Goal: Task Accomplishment & Management: Use online tool/utility

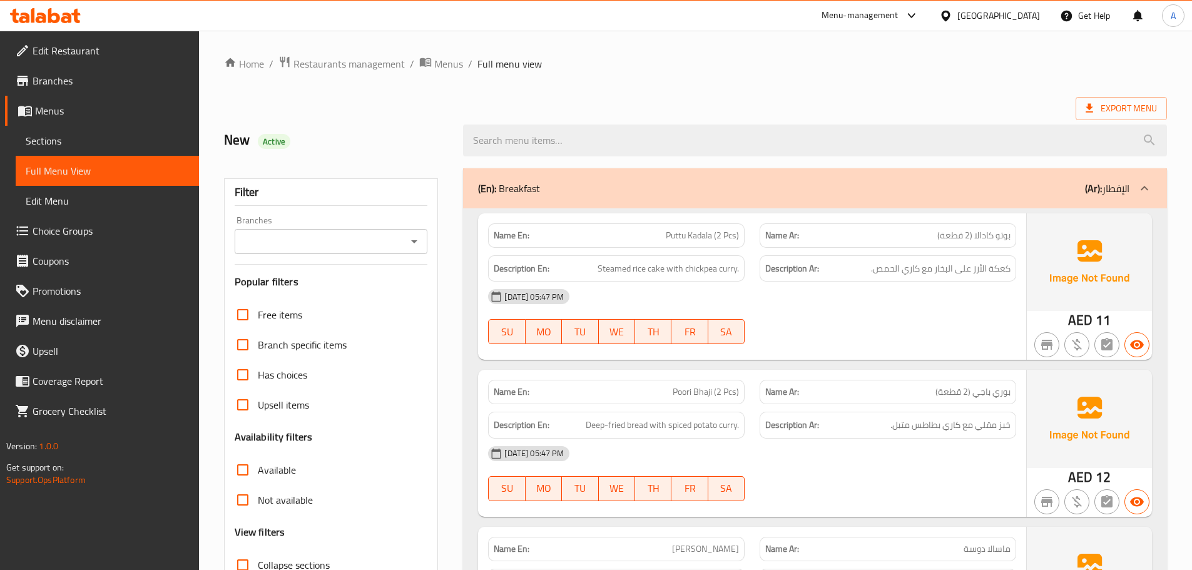
scroll to position [15413, 0]
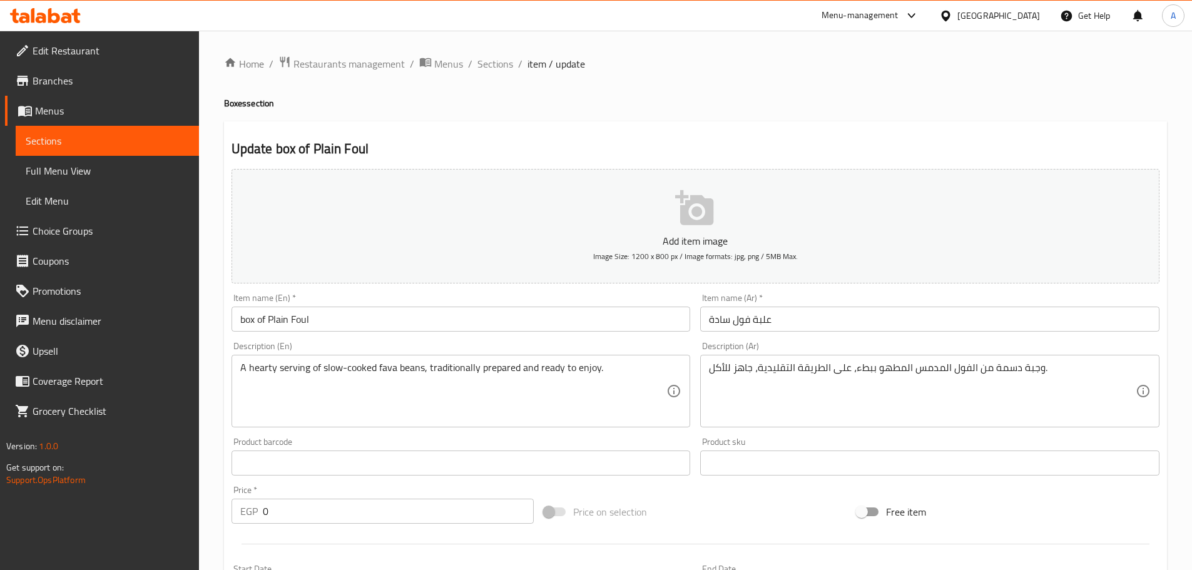
click at [563, 96] on div "Home / Restaurants management / Menus / Sections / item / update Boxes section …" at bounding box center [695, 472] width 943 height 832
click at [1033, 16] on div "Egypt" at bounding box center [999, 16] width 83 height 14
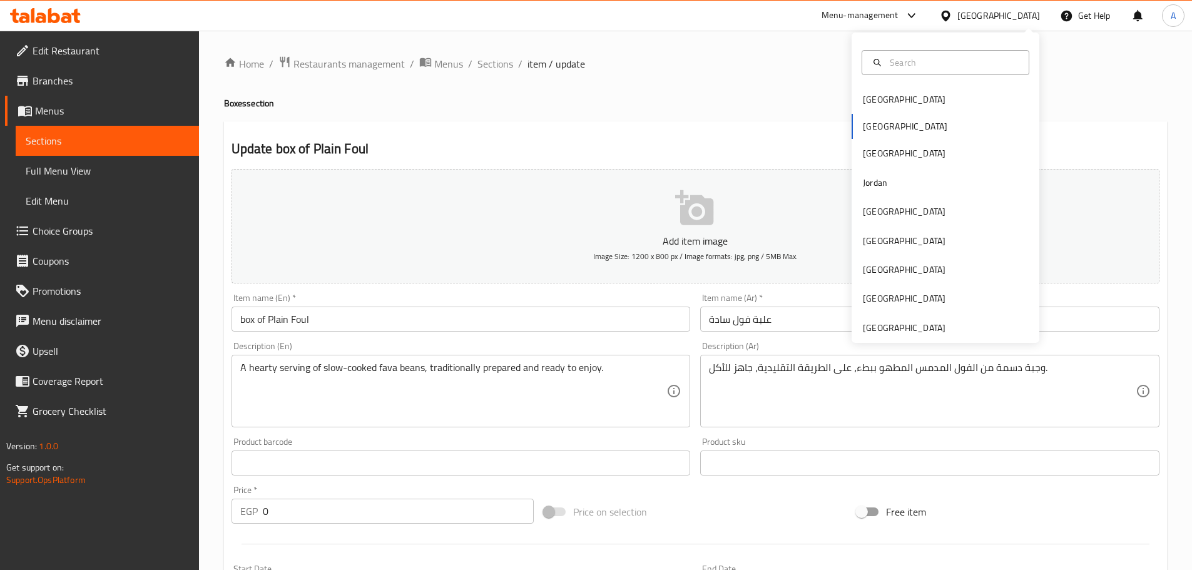
click at [70, 23] on icon at bounding box center [66, 18] width 11 height 11
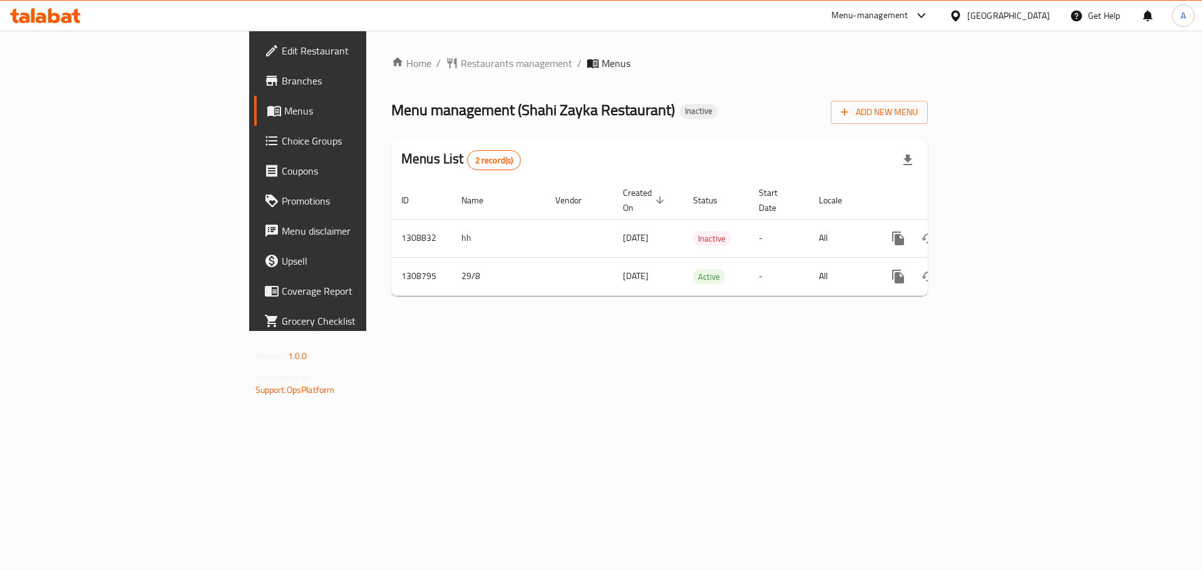
click at [282, 54] on span "Edit Restaurant" at bounding box center [361, 50] width 158 height 15
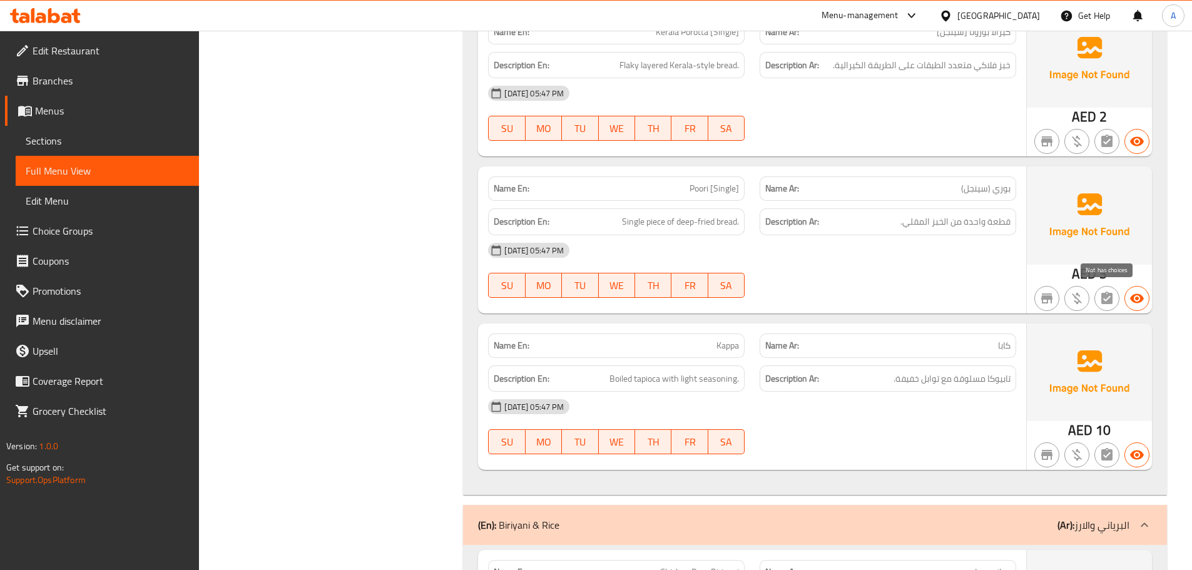
scroll to position [2128, 0]
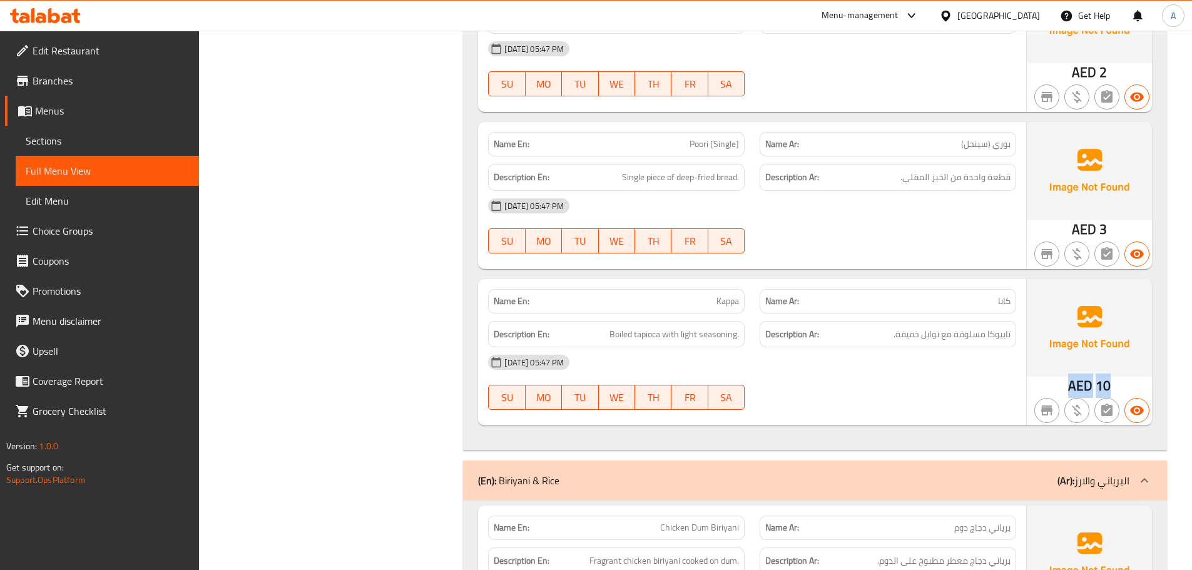
drag, startPoint x: 1109, startPoint y: 386, endPoint x: 1114, endPoint y: 380, distance: 8.0
click at [1068, 386] on div "AED 10" at bounding box center [1089, 352] width 125 height 146
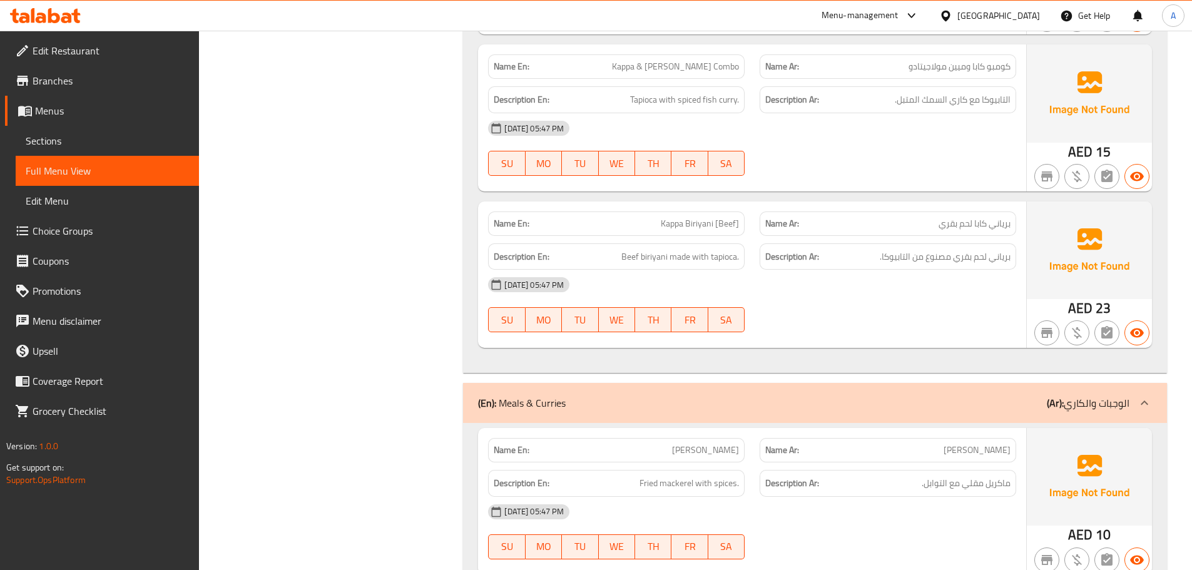
scroll to position [4631, 0]
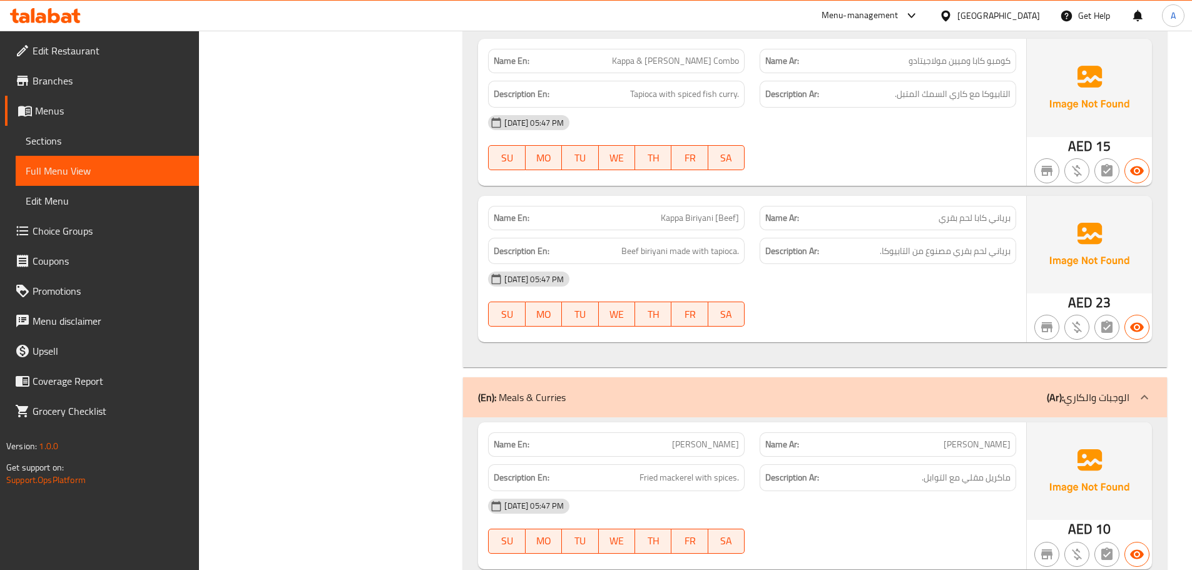
click at [716, 441] on span "Ayala Fry" at bounding box center [705, 444] width 67 height 13
click at [716, 440] on span "Ayala Fry" at bounding box center [705, 444] width 67 height 13
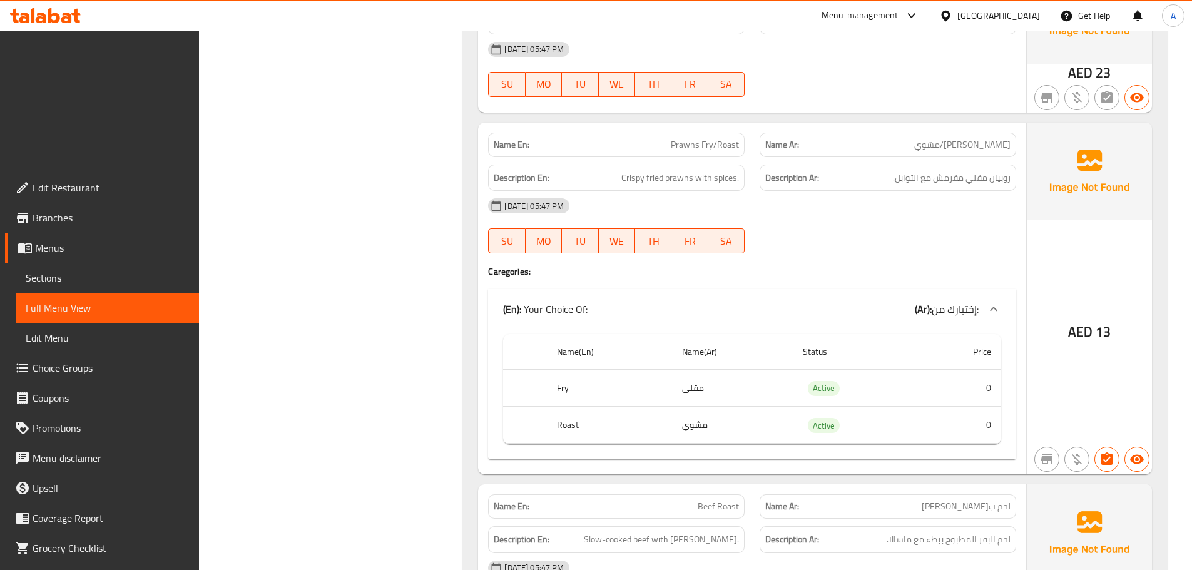
scroll to position [5570, 0]
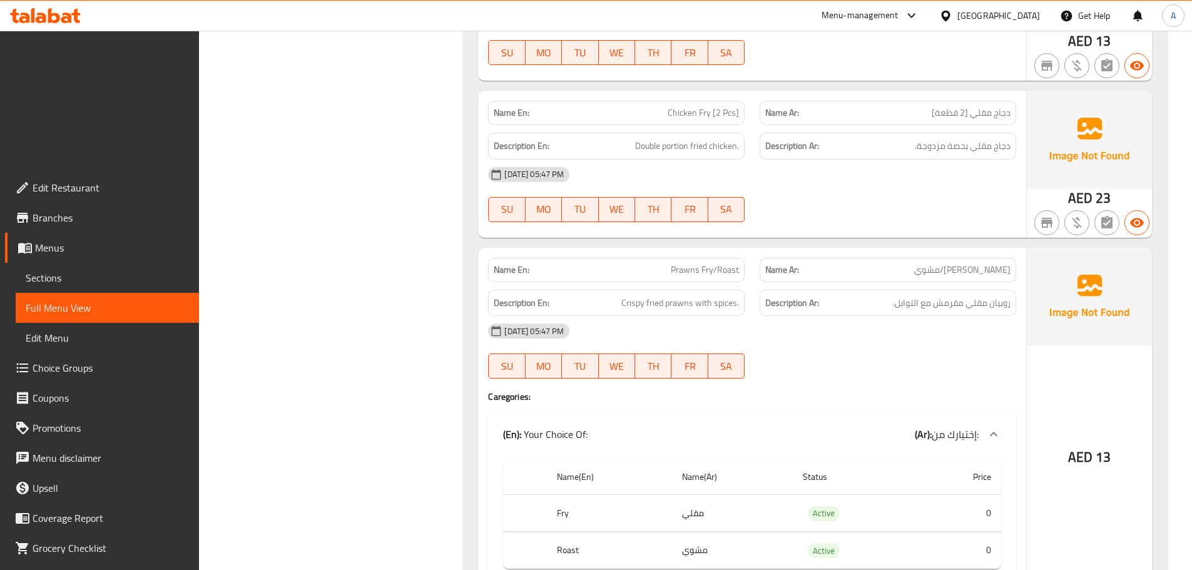
click at [1099, 445] on span "13" at bounding box center [1103, 457] width 15 height 24
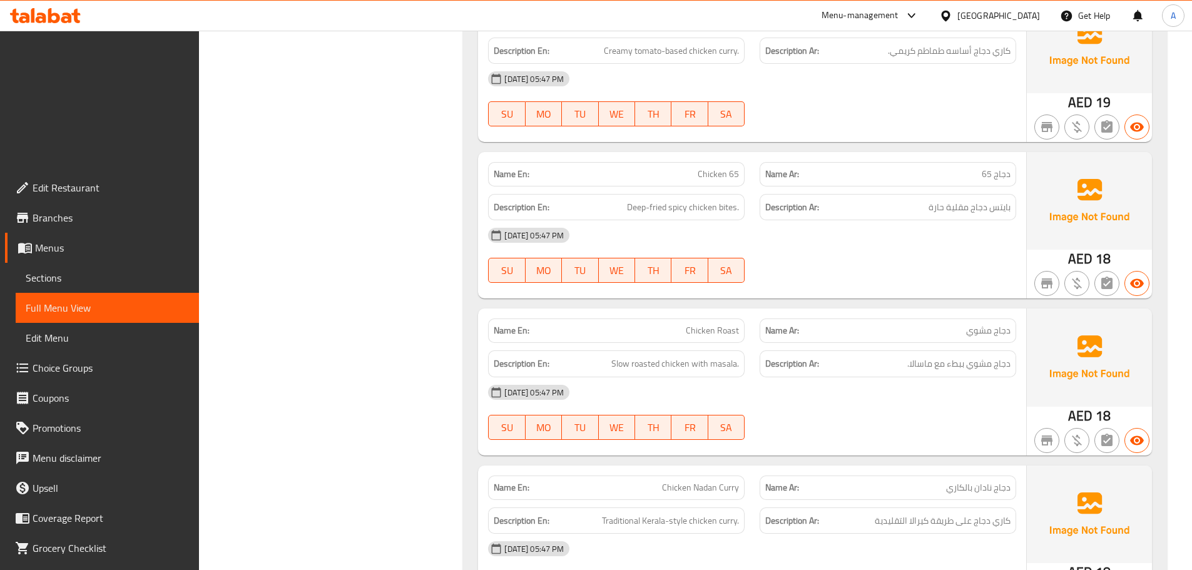
scroll to position [6822, 0]
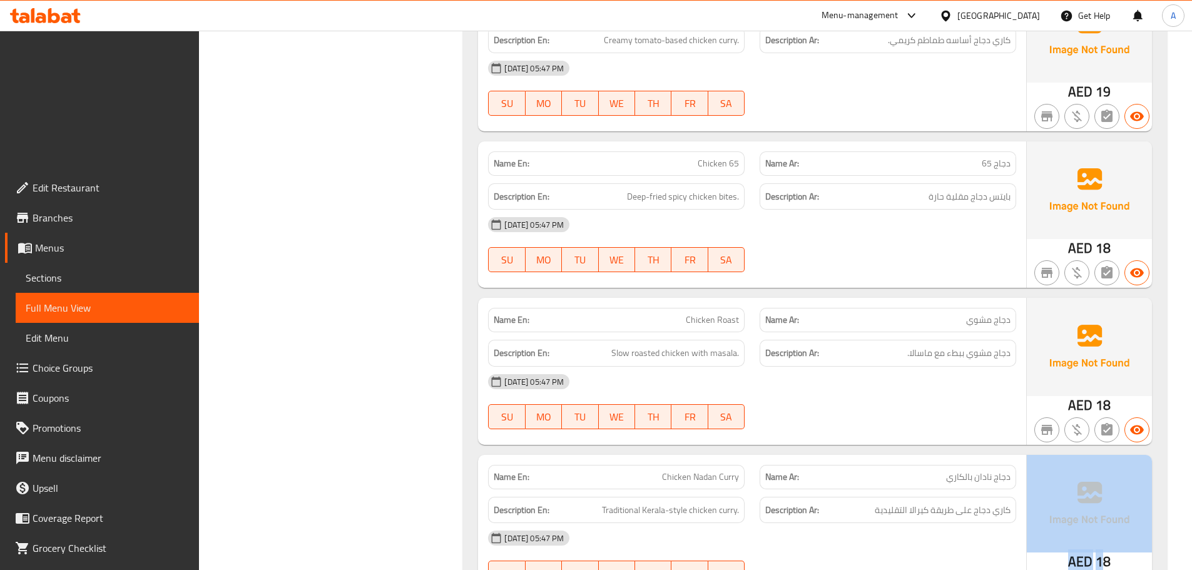
drag, startPoint x: 1106, startPoint y: 421, endPoint x: 1036, endPoint y: 423, distance: 69.5
click at [1036, 455] on div "AED 18" at bounding box center [1089, 528] width 125 height 146
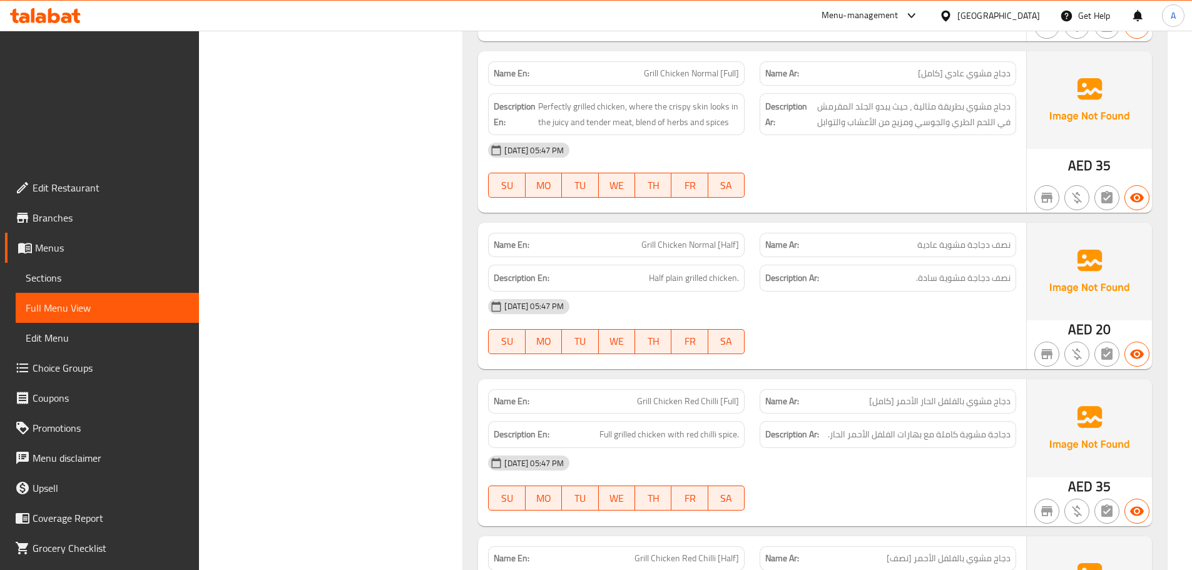
scroll to position [8637, 0]
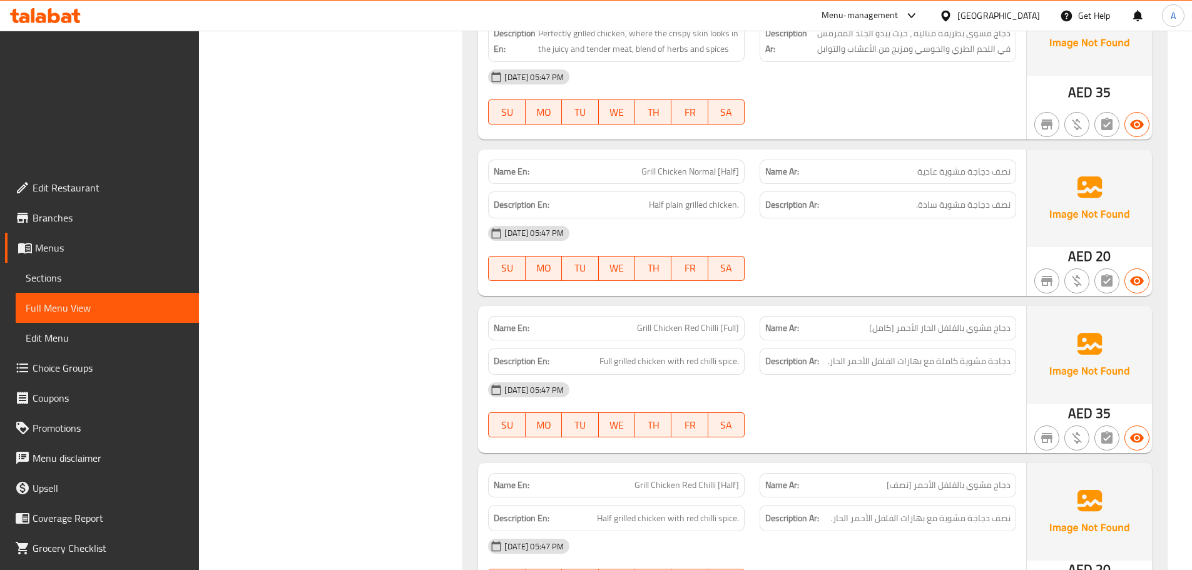
click at [1105, 558] on span "20" at bounding box center [1103, 570] width 15 height 24
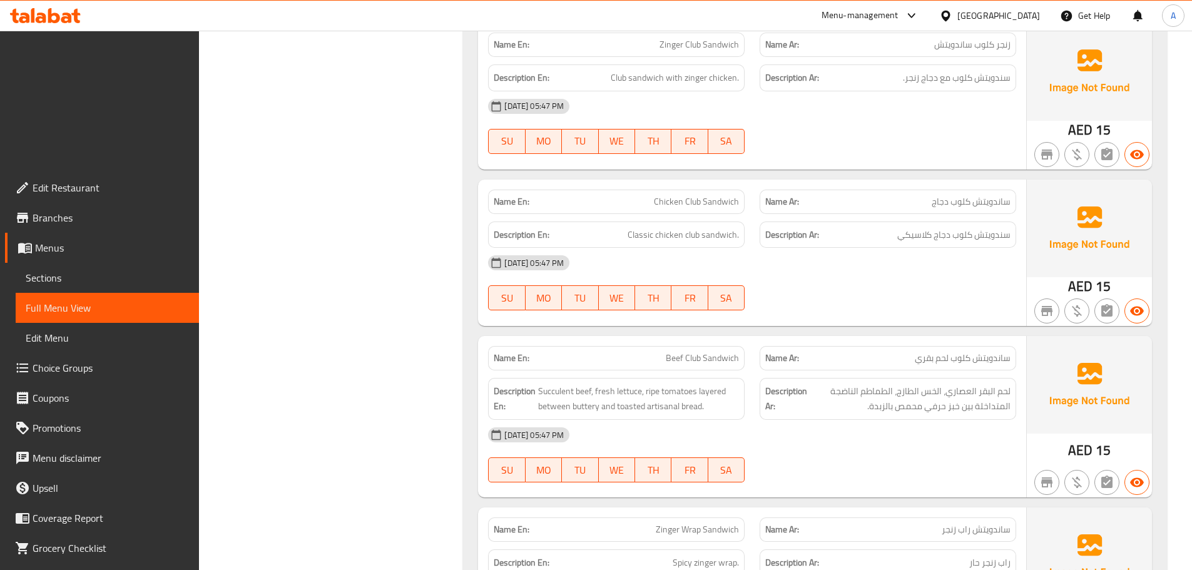
scroll to position [10890, 0]
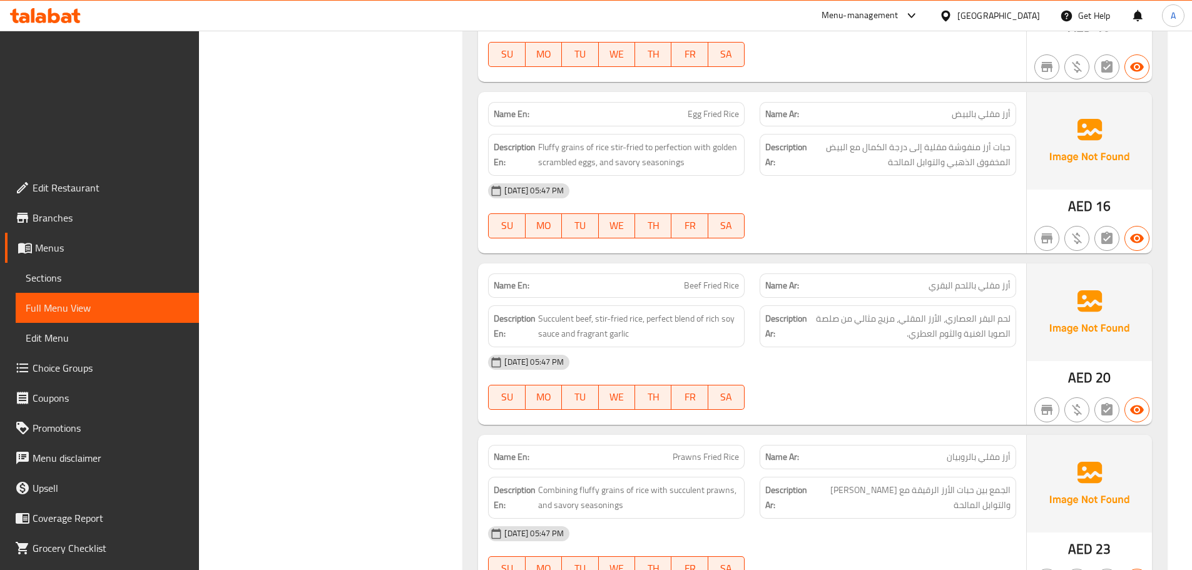
scroll to position [13519, 0]
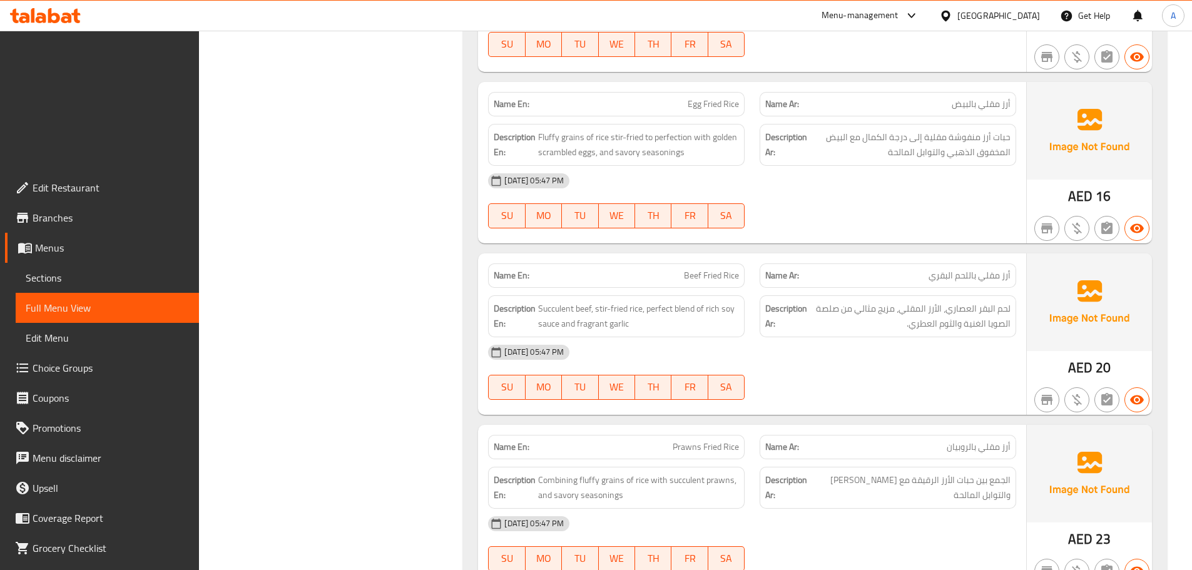
click at [1082, 527] on span "AED" at bounding box center [1080, 539] width 24 height 24
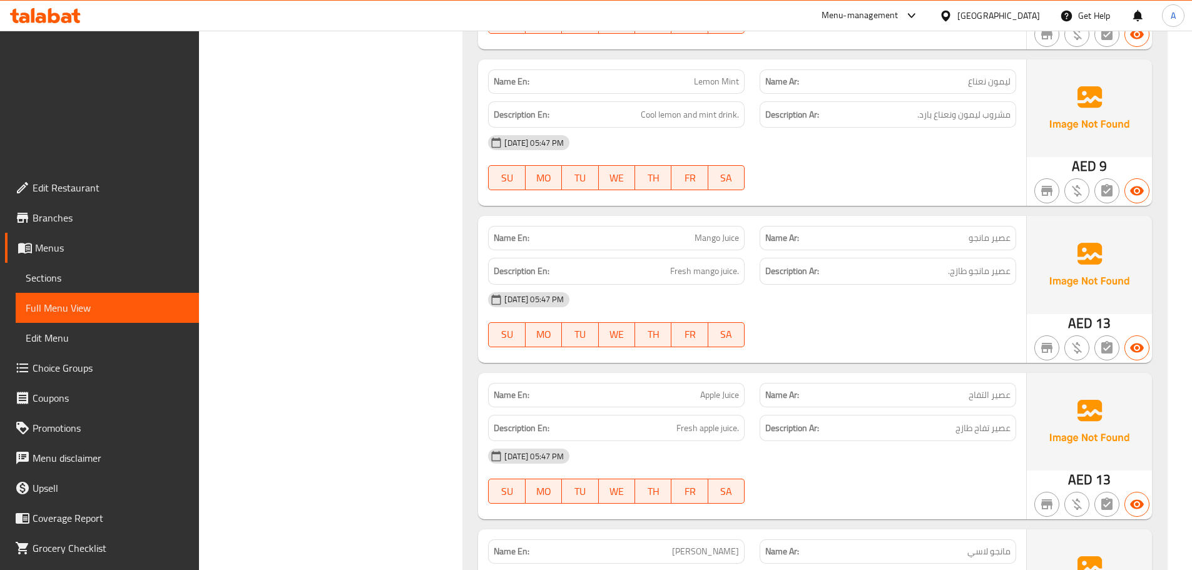
scroll to position [15413, 0]
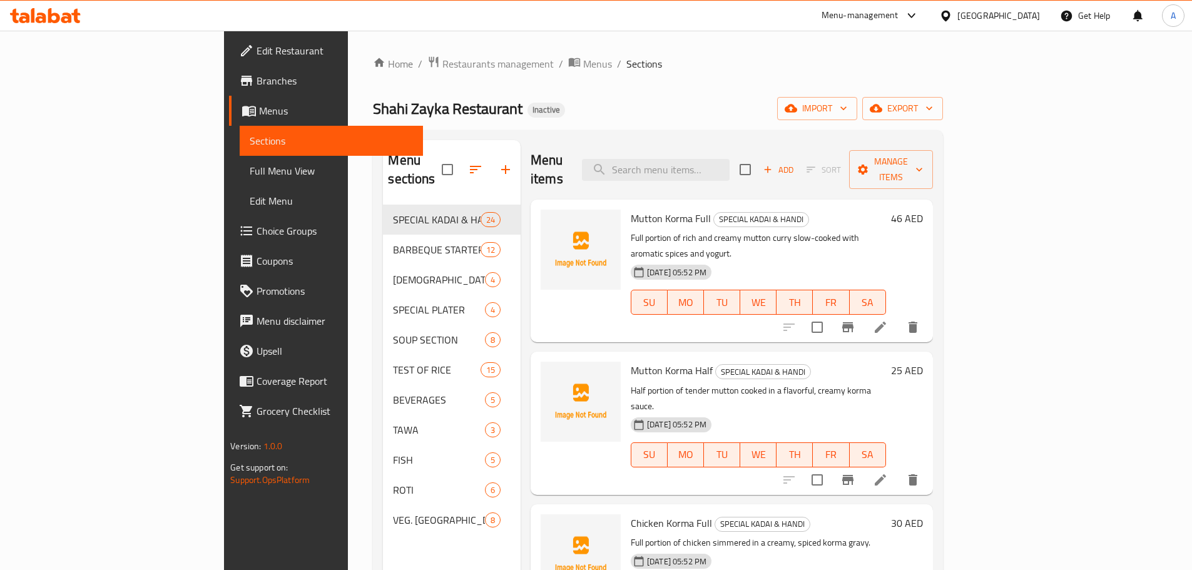
drag, startPoint x: 80, startPoint y: 173, endPoint x: 146, endPoint y: 167, distance: 66.0
click at [250, 173] on span "Full Menu View" at bounding box center [331, 170] width 163 height 15
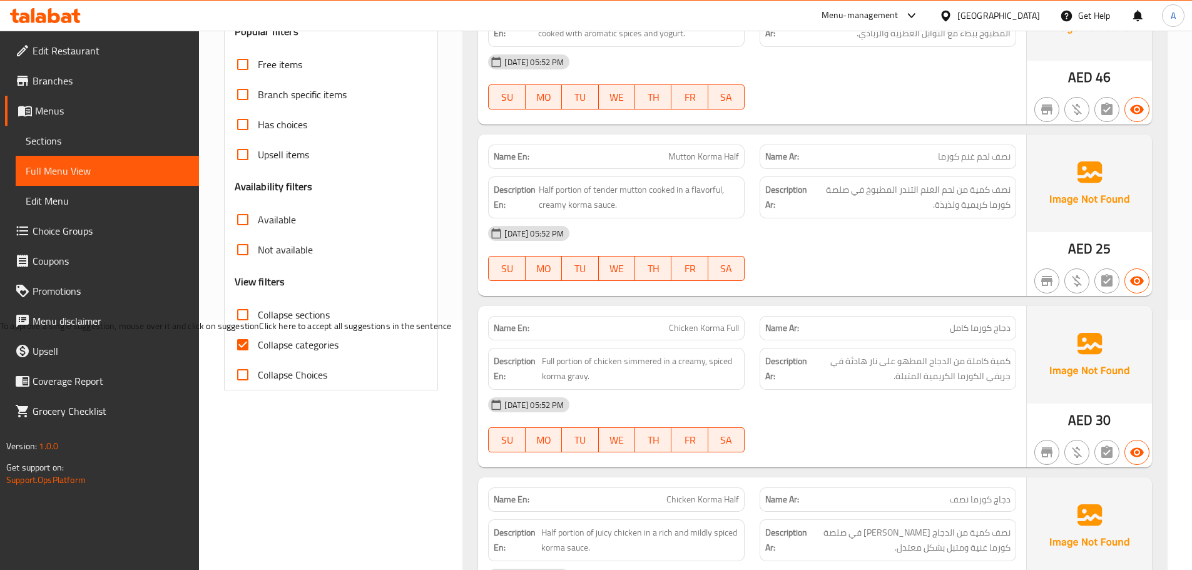
click at [305, 347] on span "Collapse categories" at bounding box center [298, 344] width 81 height 15
click at [258, 347] on input "Collapse categories" at bounding box center [243, 345] width 30 height 30
checkbox input "false"
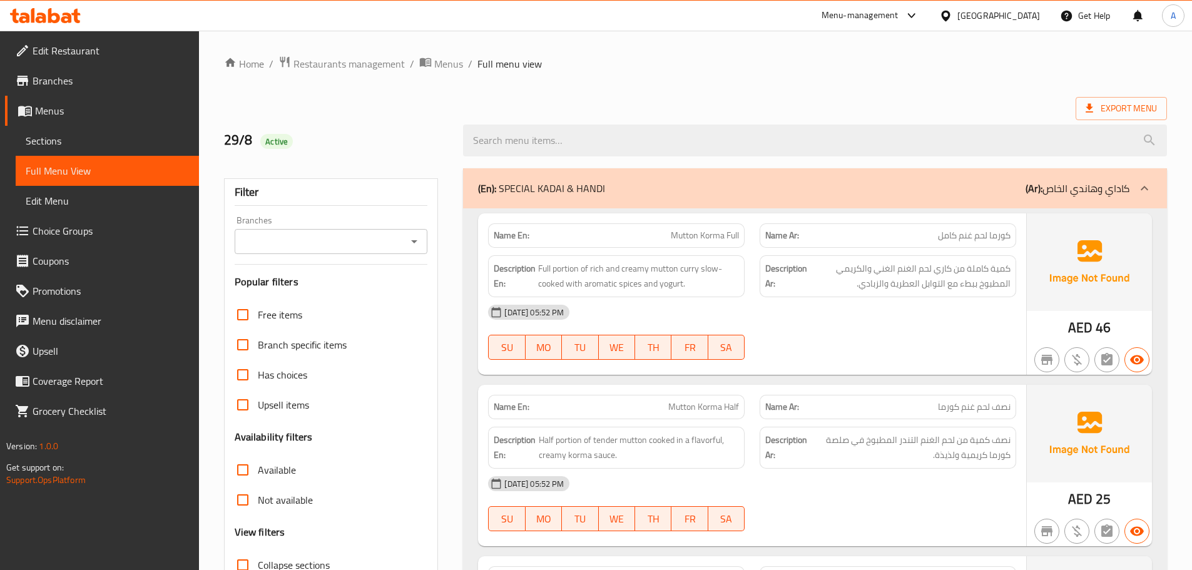
click at [1128, 187] on p "(Ar): كاداي وهاندي الخاص" at bounding box center [1078, 188] width 104 height 15
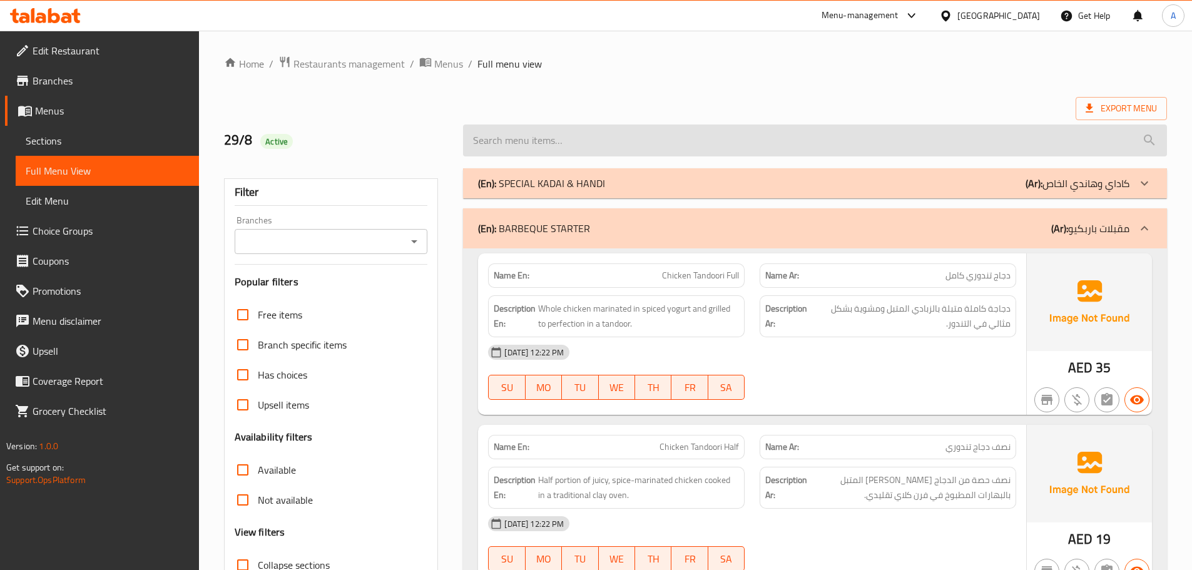
click at [674, 131] on input "search" at bounding box center [815, 141] width 704 height 32
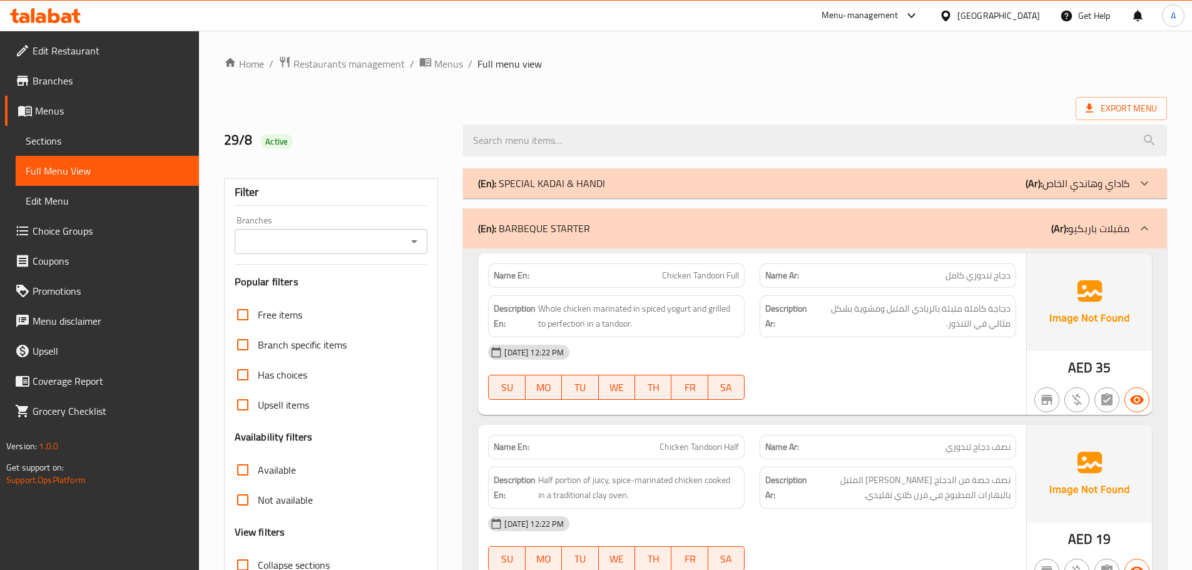
click at [597, 233] on div "(En): BARBEQUE STARTER (Ar): مقبلات باربكيو" at bounding box center [804, 228] width 652 height 15
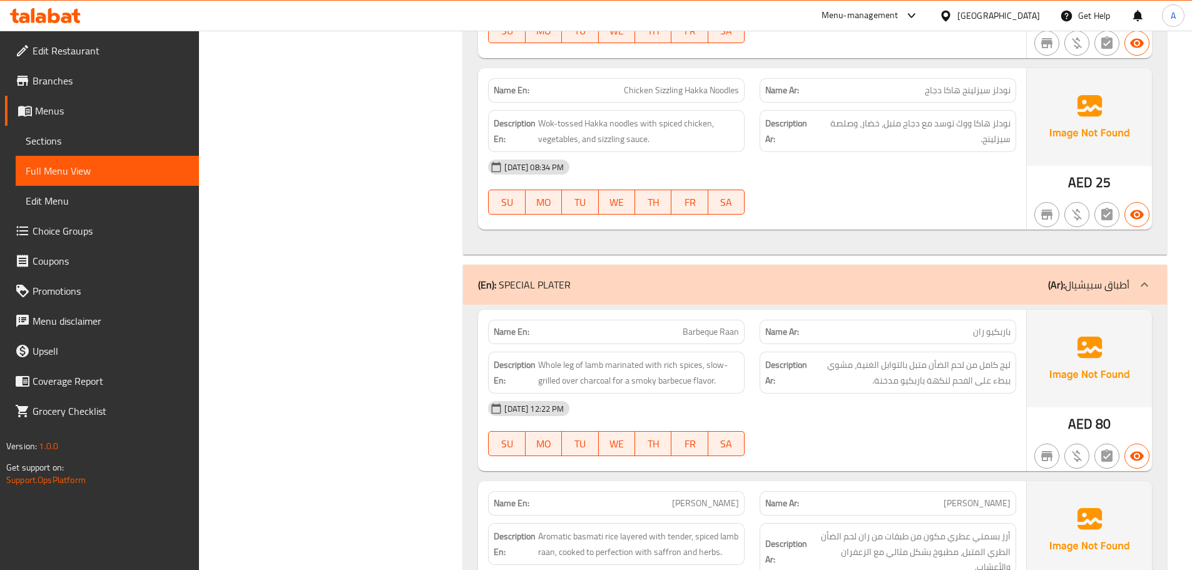
click at [610, 290] on div "(En): SPECIAL PLATER (Ar): أطباق سبيشيال" at bounding box center [804, 284] width 652 height 15
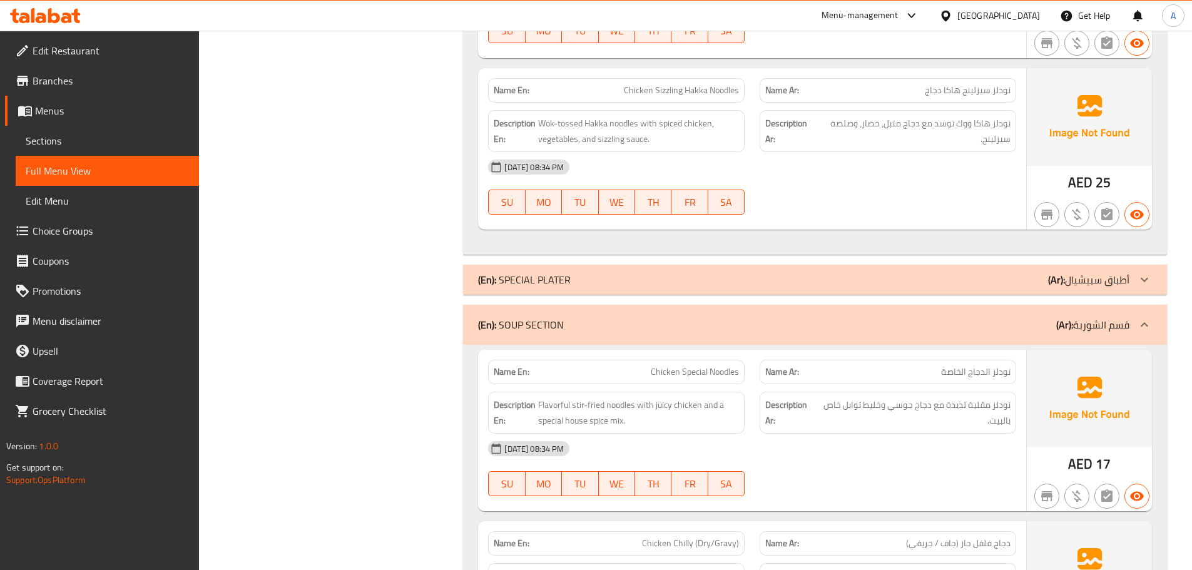
scroll to position [2624, 0]
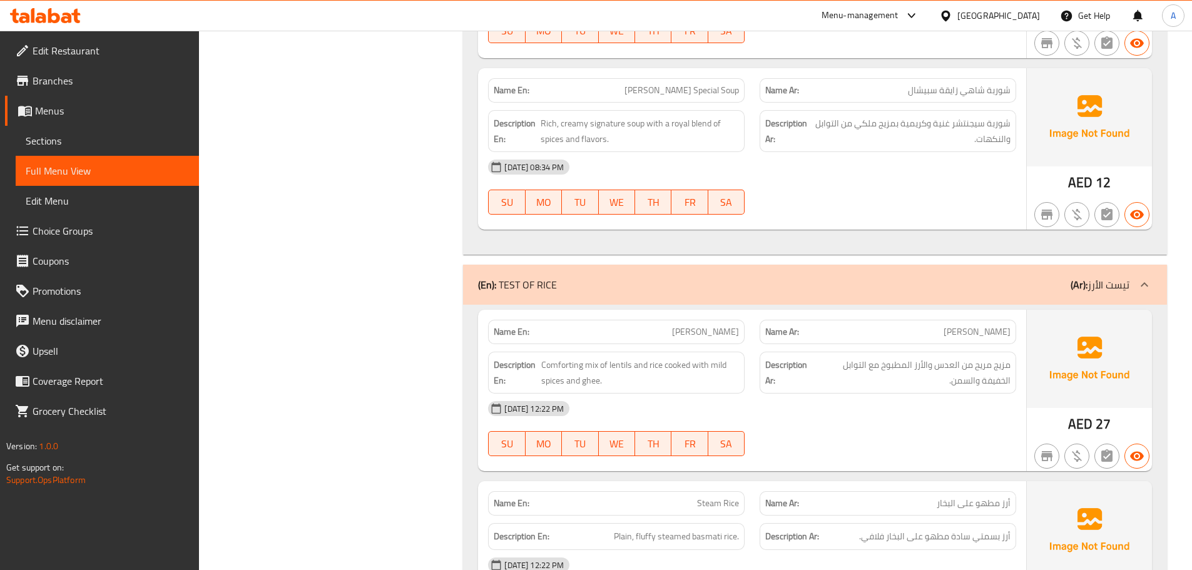
click at [574, 286] on div "(En): TEST OF RICE (Ar): تيست الأرز" at bounding box center [804, 284] width 652 height 15
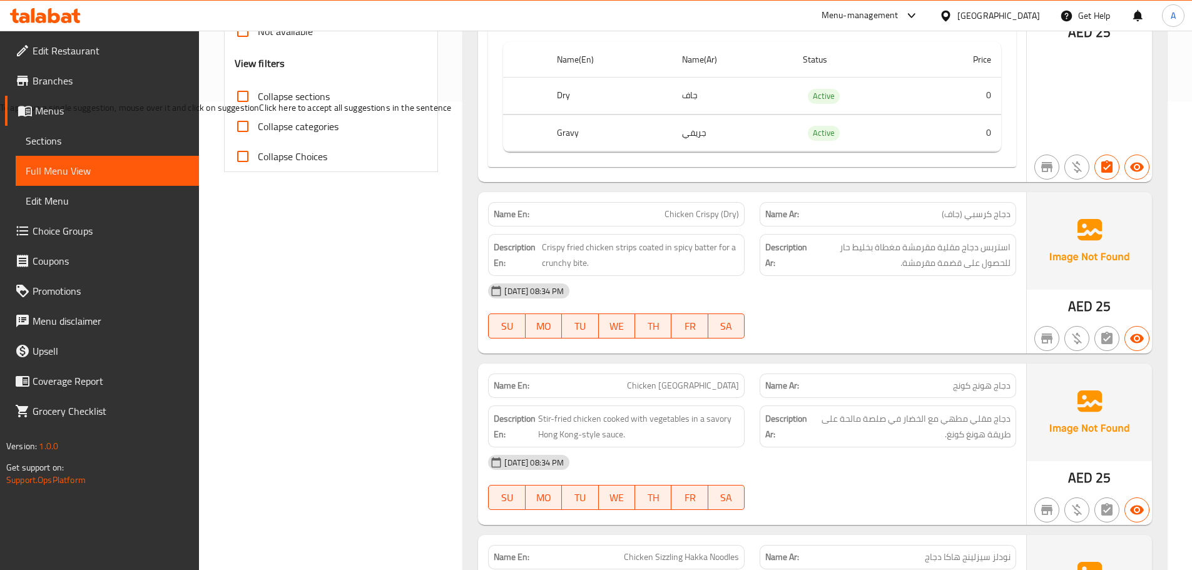
scroll to position [0, 0]
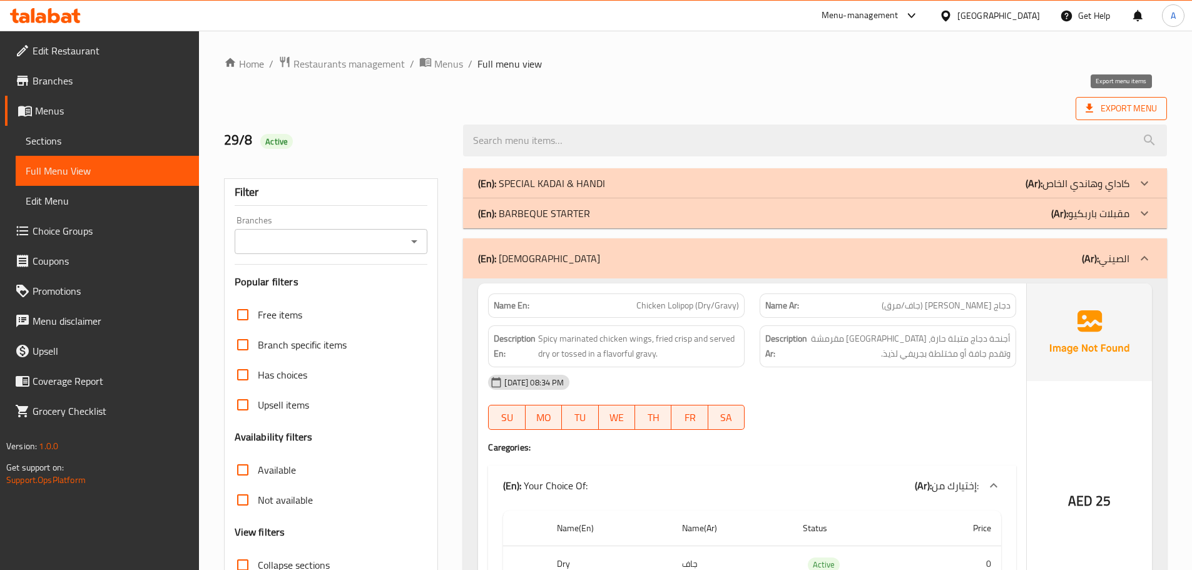
click at [1099, 106] on span "Export Menu" at bounding box center [1121, 109] width 71 height 16
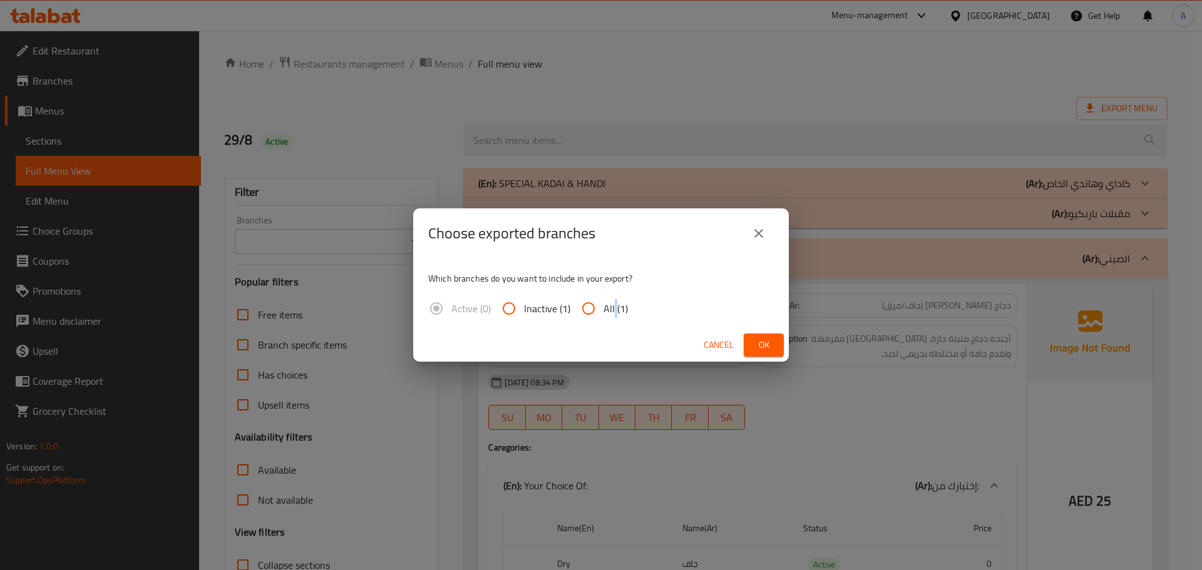
click at [612, 307] on span "All (1)" at bounding box center [615, 308] width 24 height 15
click at [605, 315] on span "All (1)" at bounding box center [615, 308] width 24 height 15
click at [603, 315] on input "All (1)" at bounding box center [588, 309] width 30 height 30
radio input "true"
click at [770, 341] on span "Ok" at bounding box center [764, 345] width 20 height 16
